Goal: Obtain resource: Obtain resource

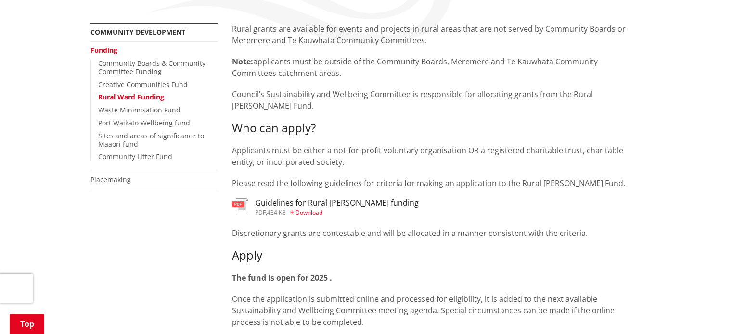
scroll to position [192, 0]
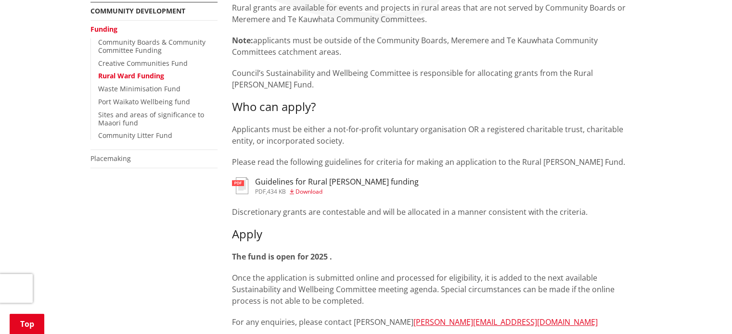
click at [345, 178] on h3 "Guidelines for Rural [PERSON_NAME] funding" at bounding box center [337, 182] width 164 height 9
click at [143, 49] on link "Community Boards & Community Committee Funding" at bounding box center [151, 46] width 107 height 17
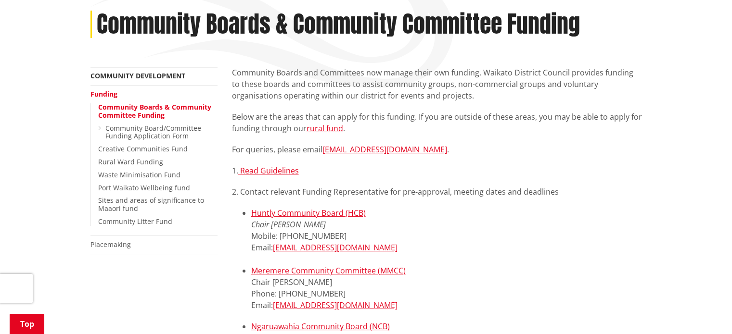
scroll to position [144, 0]
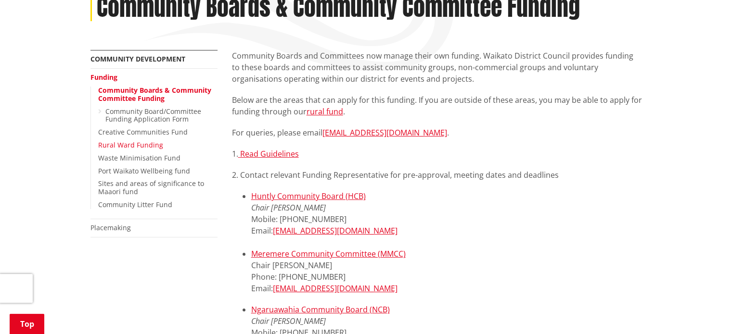
click at [144, 145] on link "Rural Ward Funding" at bounding box center [130, 145] width 65 height 9
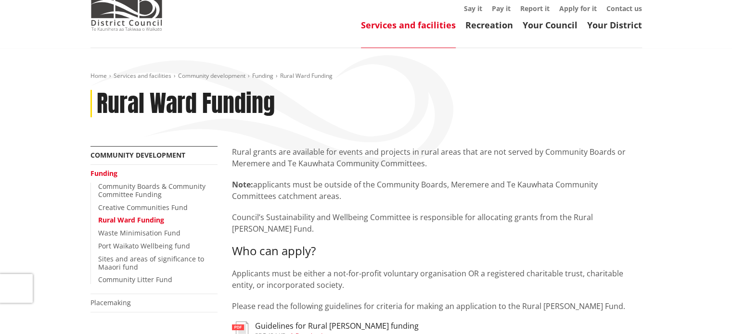
scroll to position [96, 0]
